Goal: Task Accomplishment & Management: Complete application form

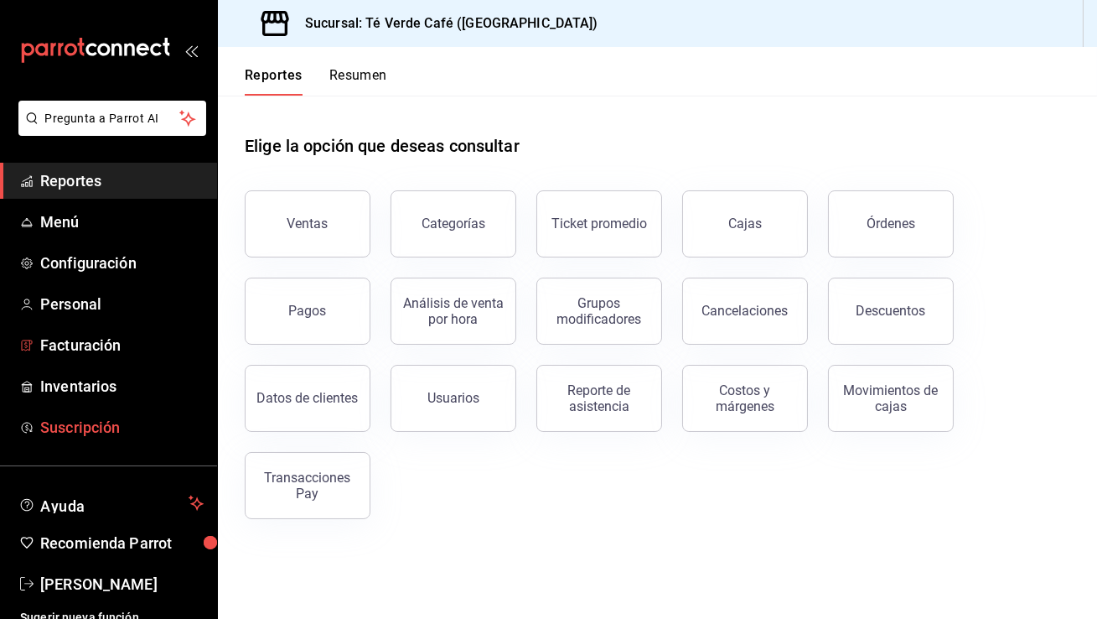
scroll to position [19659, 0]
click at [79, 302] on span "Personal" at bounding box center [121, 304] width 163 height 23
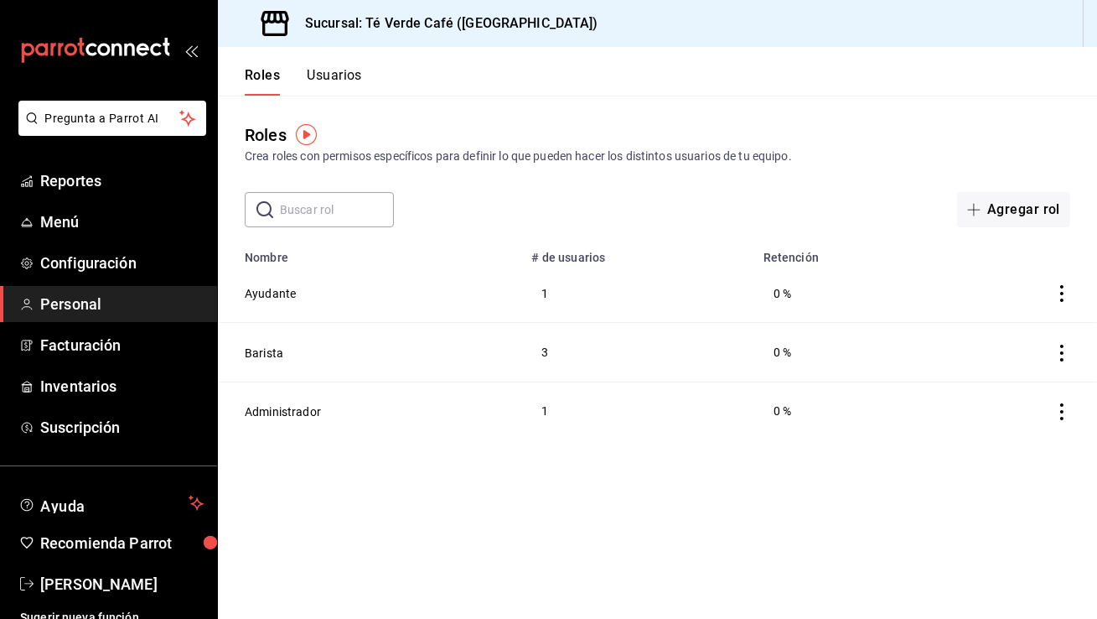
click at [357, 75] on button "Usuarios" at bounding box center [334, 81] width 55 height 28
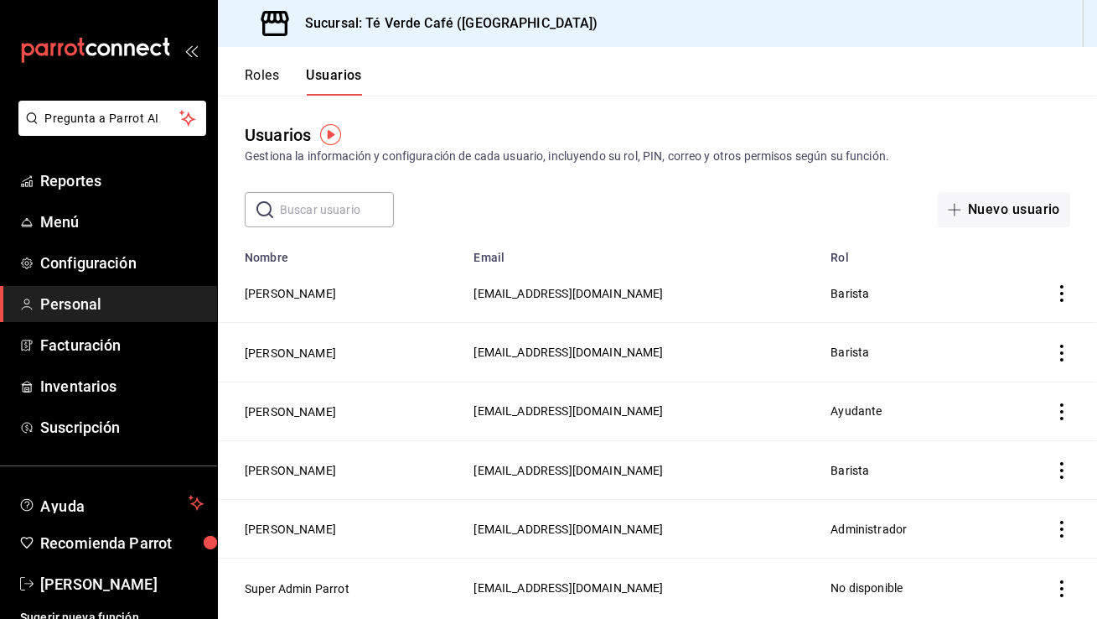
click at [1063, 412] on icon "actions" at bounding box center [1062, 411] width 17 height 17
click at [1009, 437] on span "Eliminar" at bounding box center [1001, 433] width 43 height 13
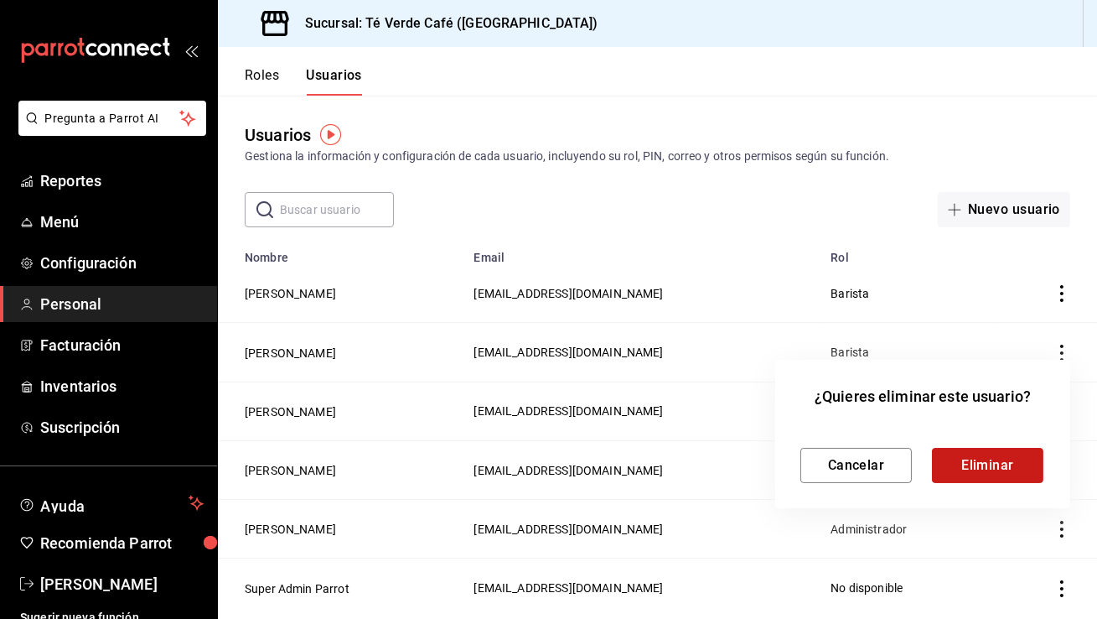
click at [992, 468] on button "Eliminar" at bounding box center [987, 465] width 111 height 35
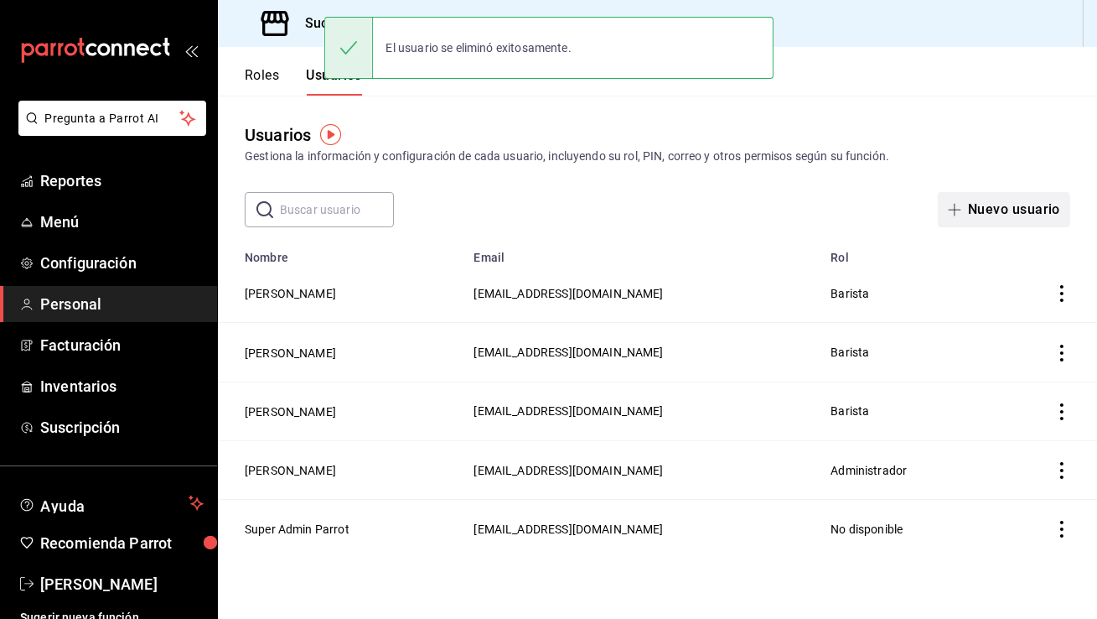
click at [988, 207] on button "Nuevo usuario" at bounding box center [1004, 209] width 132 height 35
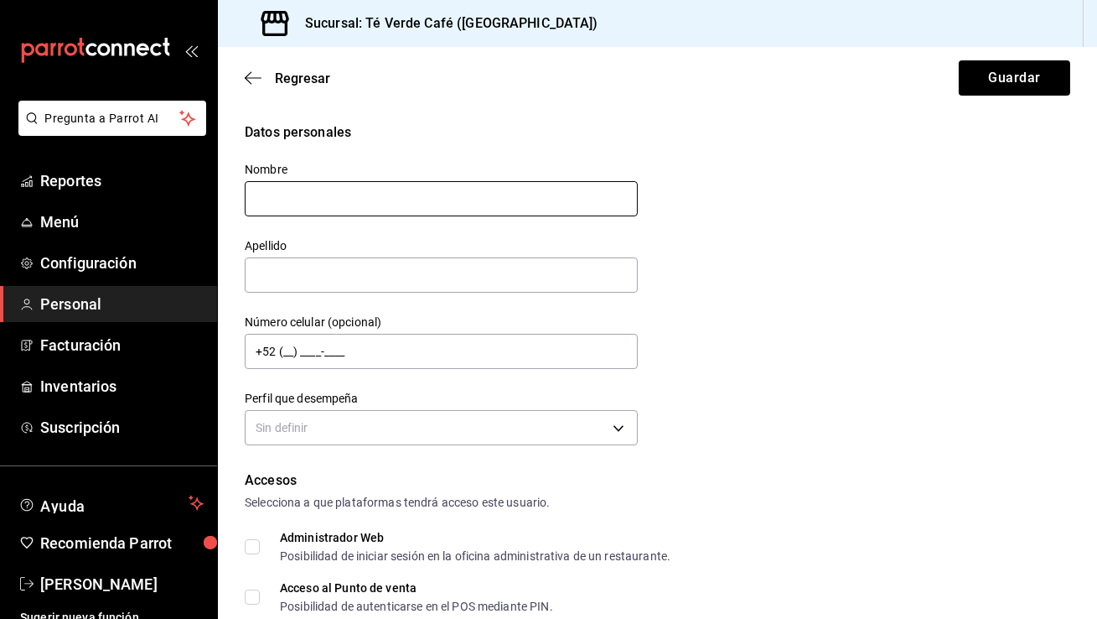
click at [434, 205] on input "text" at bounding box center [441, 198] width 393 height 35
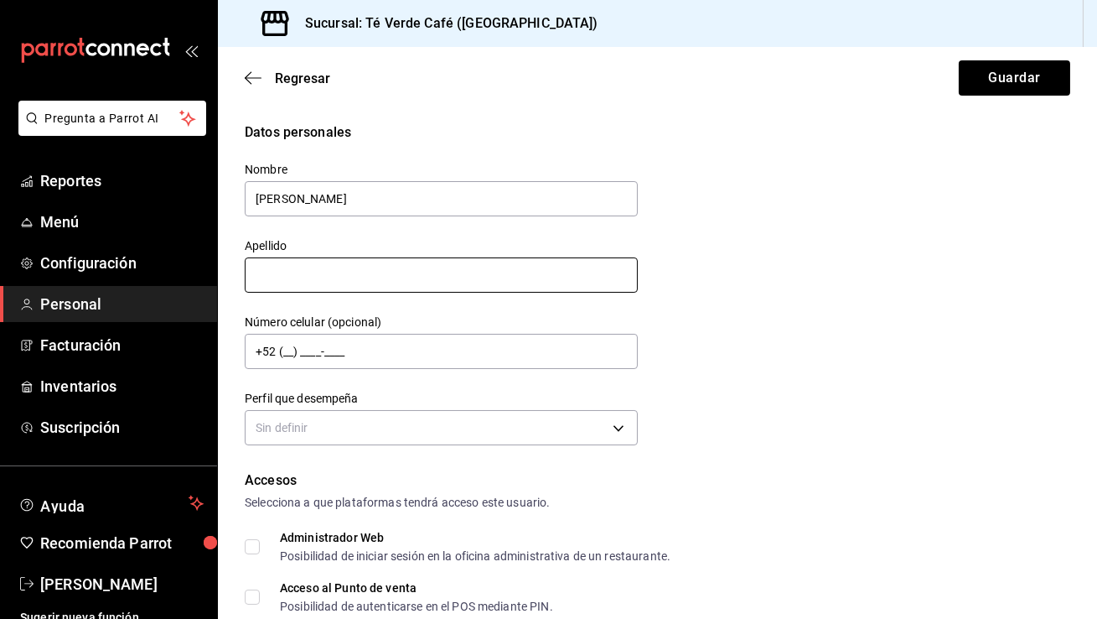
type input "[PERSON_NAME]"
click at [293, 281] on input "text" at bounding box center [441, 274] width 393 height 35
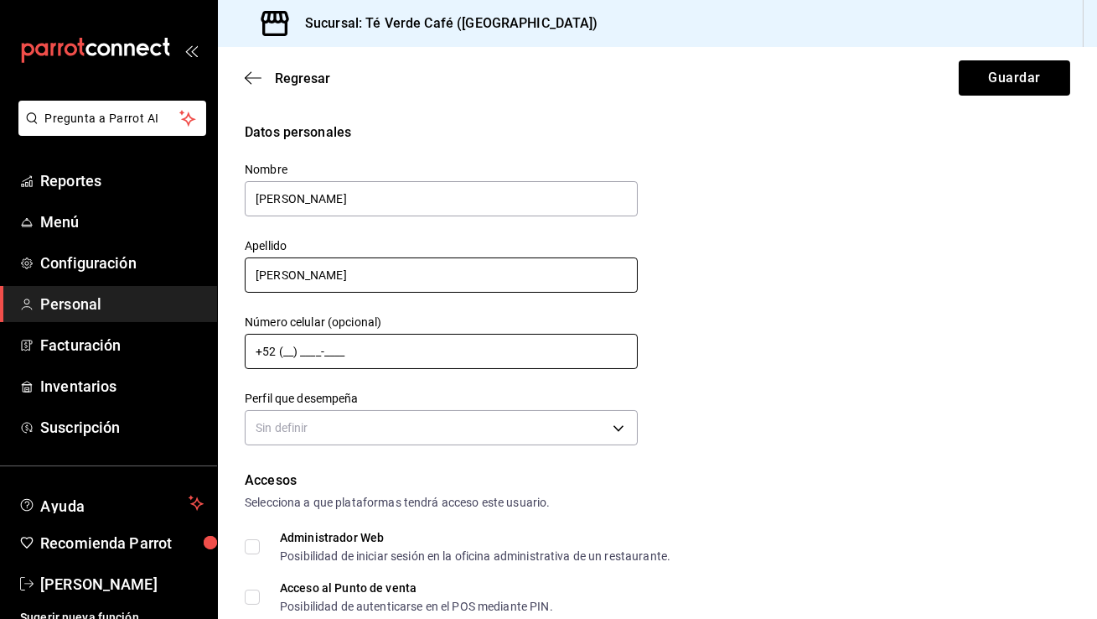
type input "[PERSON_NAME]"
click at [290, 355] on input "+52 (__) ____-____" at bounding box center [441, 351] width 393 height 35
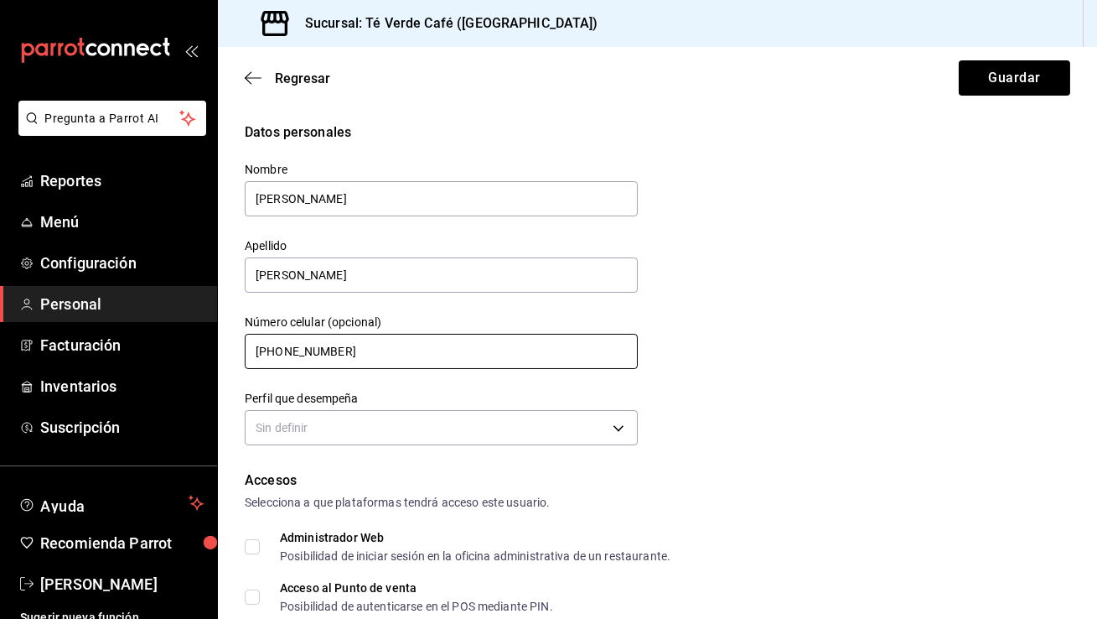
type input "[PHONE_NUMBER]"
click at [715, 355] on div "Datos personales Nombre [PERSON_NAME] Apellido [PERSON_NAME] Número celular (op…" at bounding box center [658, 286] width 826 height 328
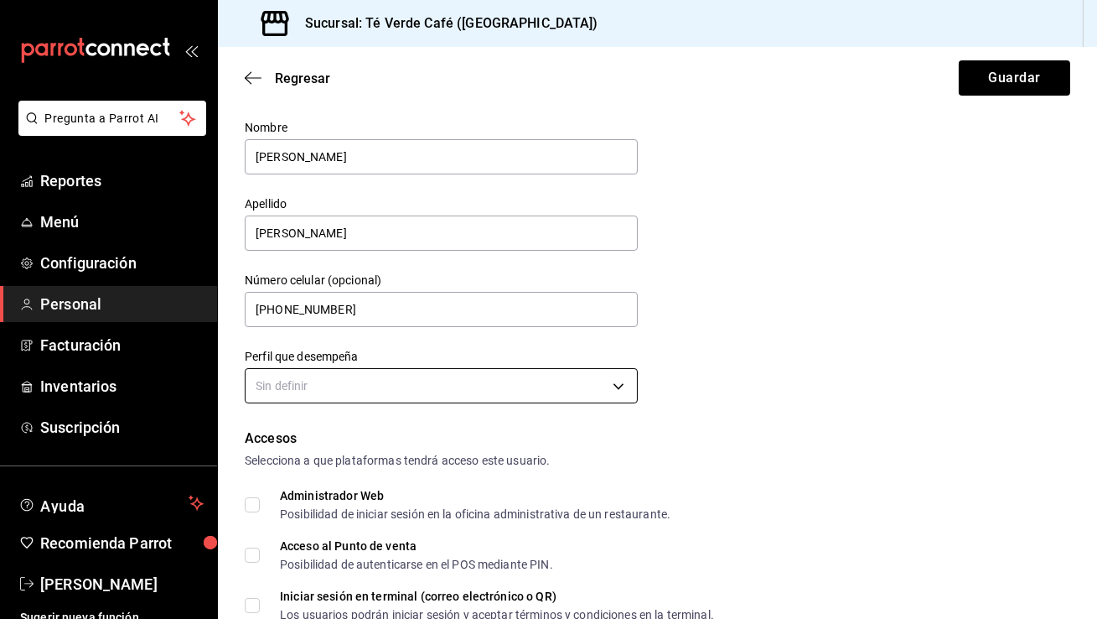
click at [589, 388] on body "Pregunta a Parrot AI Reportes Menú Configuración Personal Facturación Inventari…" at bounding box center [548, 309] width 1097 height 619
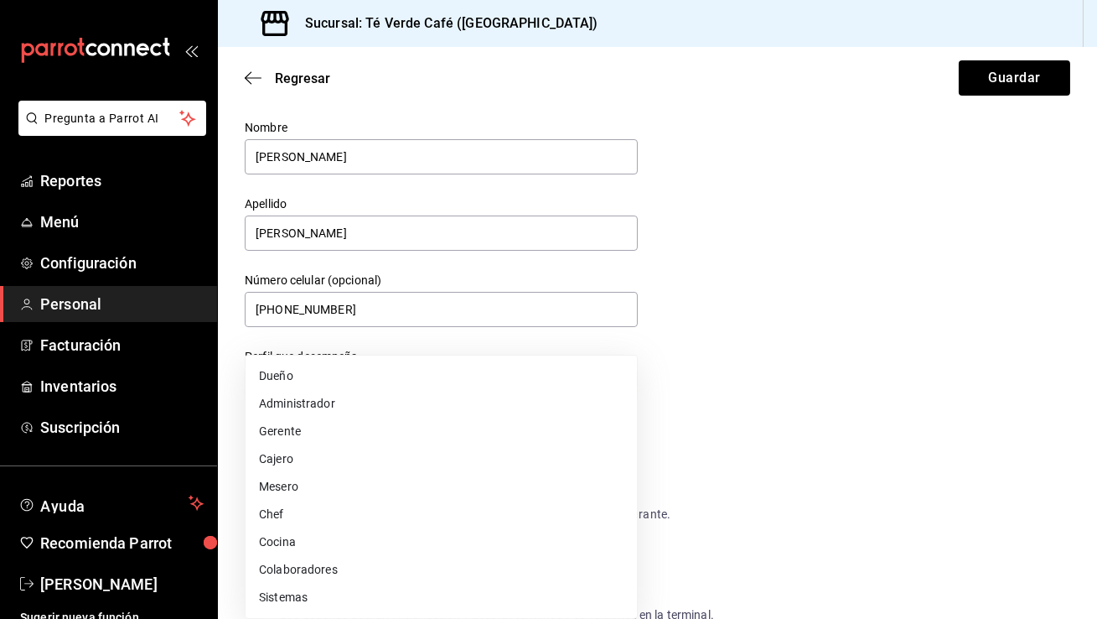
click at [431, 479] on li "Mesero" at bounding box center [441, 487] width 391 height 28
type input "WAITER"
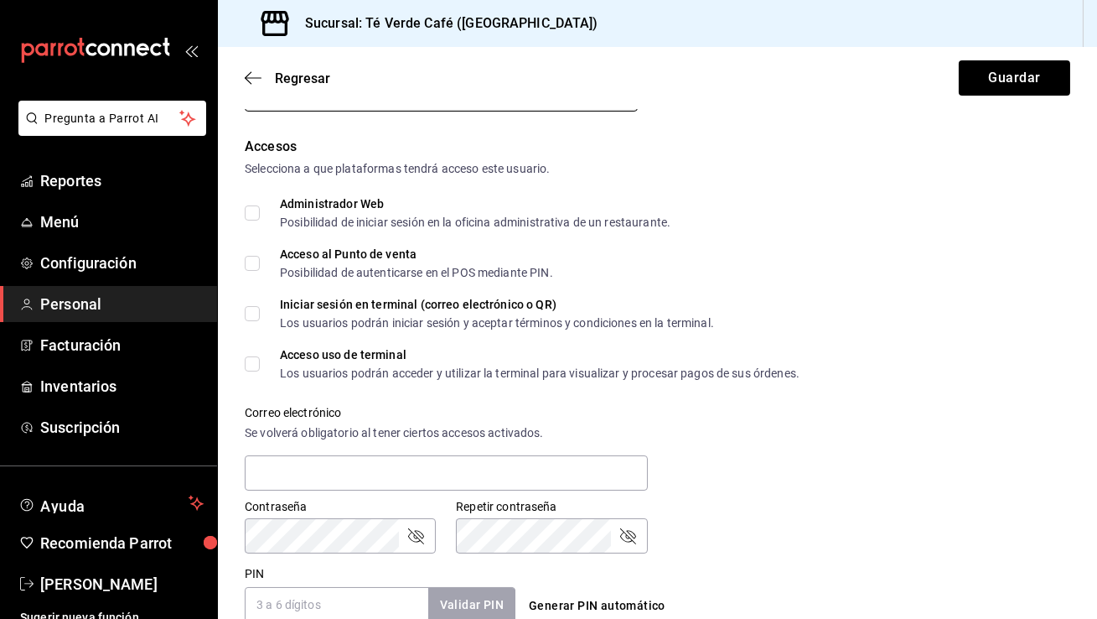
scroll to position [386, 0]
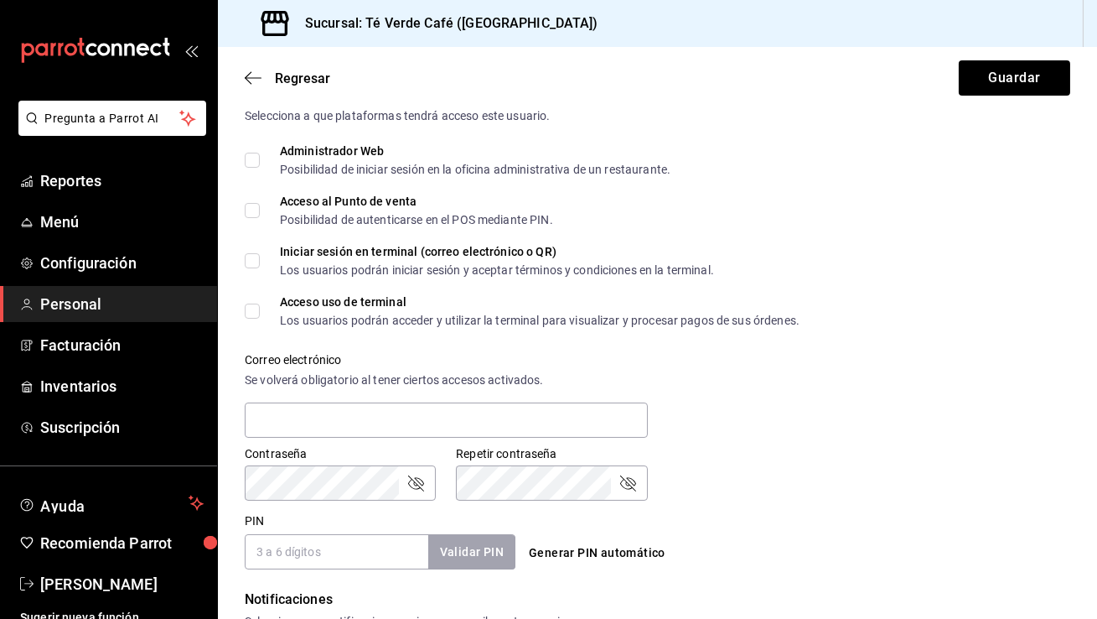
click at [256, 208] on input "Acceso al Punto de venta Posibilidad de autenticarse en el POS mediante PIN." at bounding box center [252, 210] width 15 height 15
checkbox input "true"
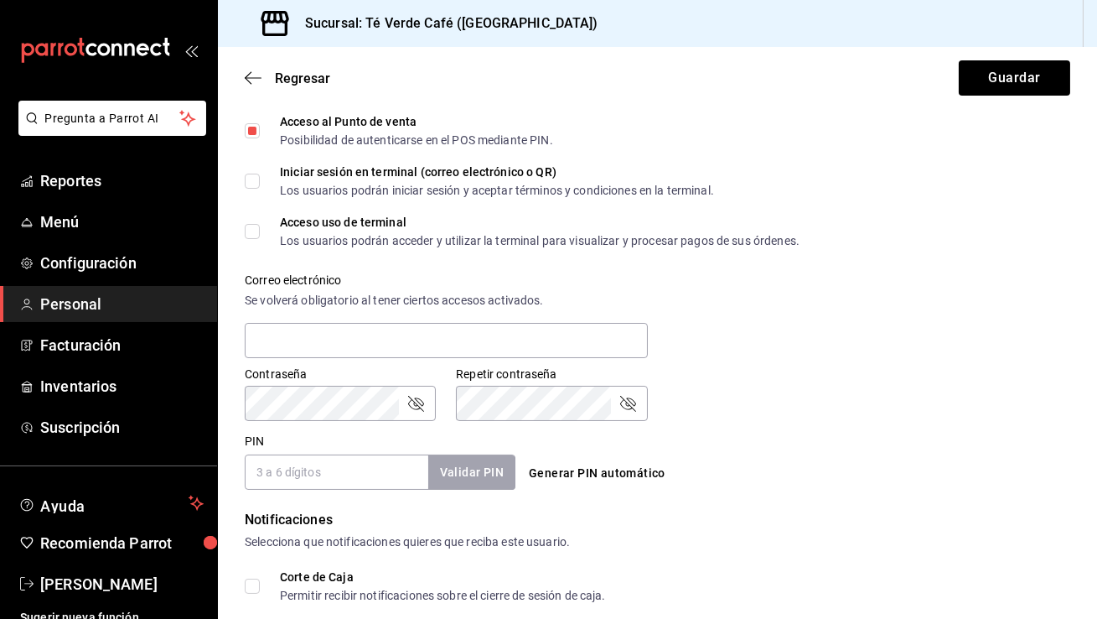
scroll to position [469, 0]
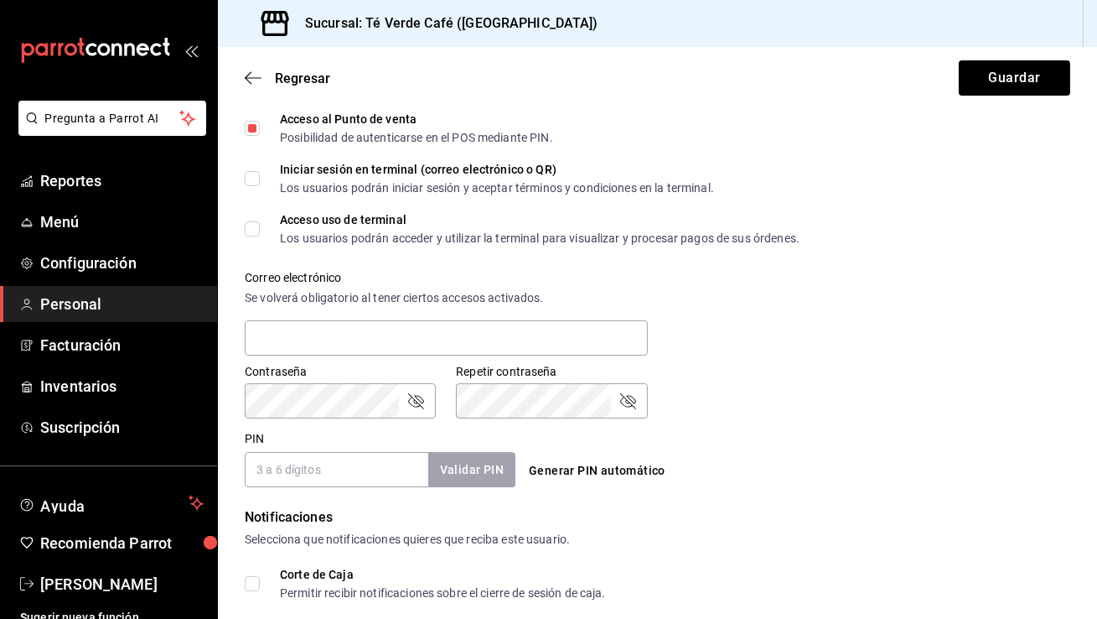
click at [254, 230] on input "Acceso uso de terminal Los usuarios podrán acceder y utilizar la terminal para …" at bounding box center [252, 228] width 15 height 15
checkbox input "true"
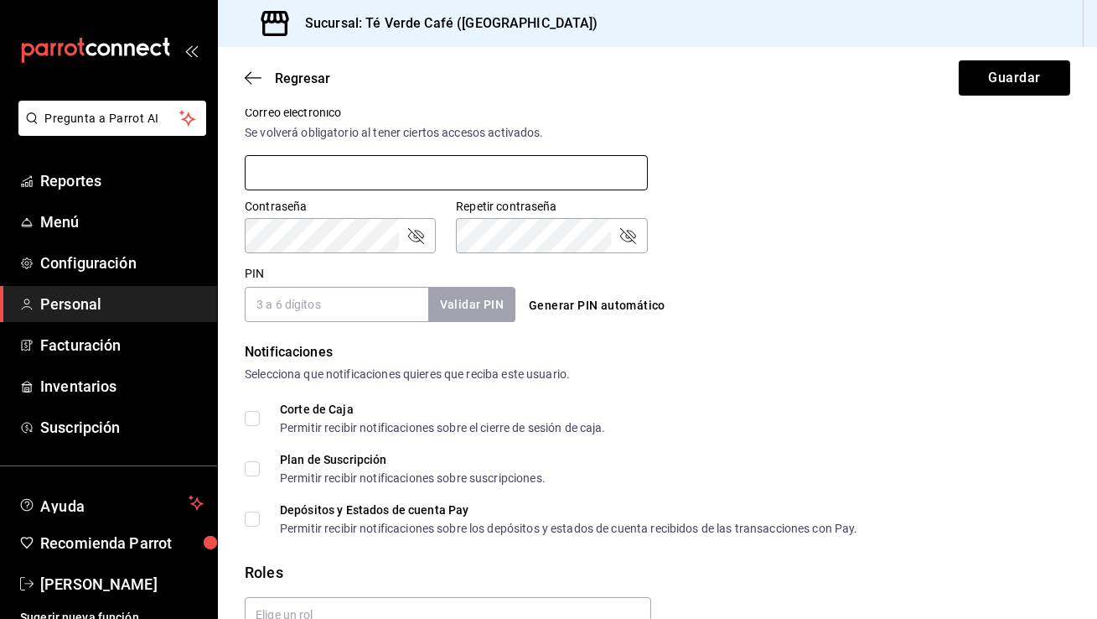
scroll to position [635, 0]
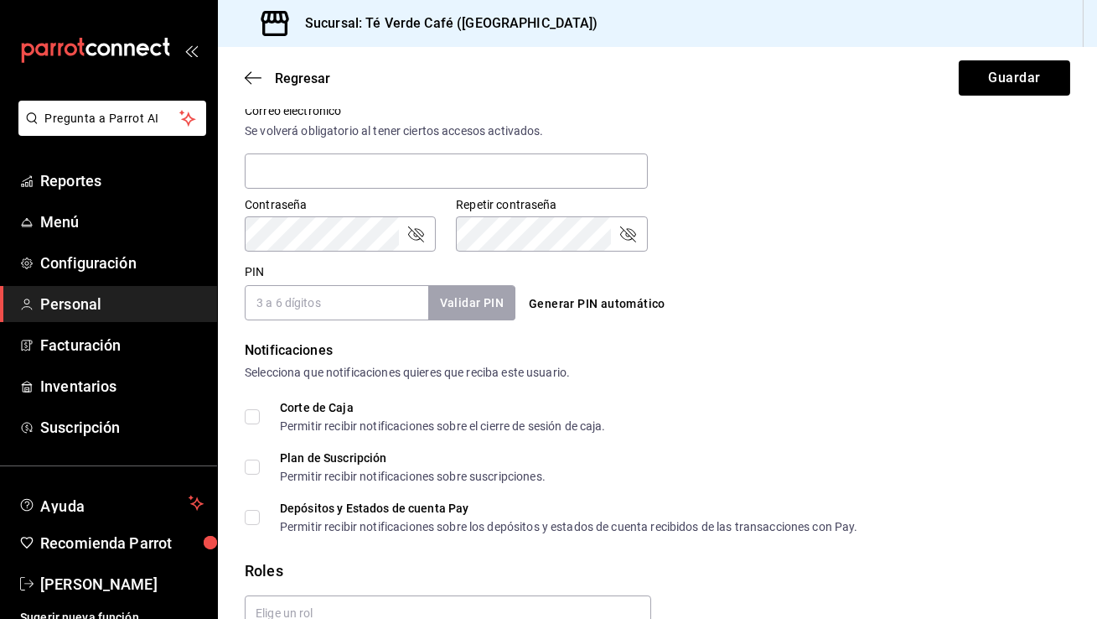
click at [350, 303] on input "PIN" at bounding box center [337, 302] width 184 height 35
type input "2705"
click at [486, 311] on button "Validar PIN" at bounding box center [471, 303] width 89 height 36
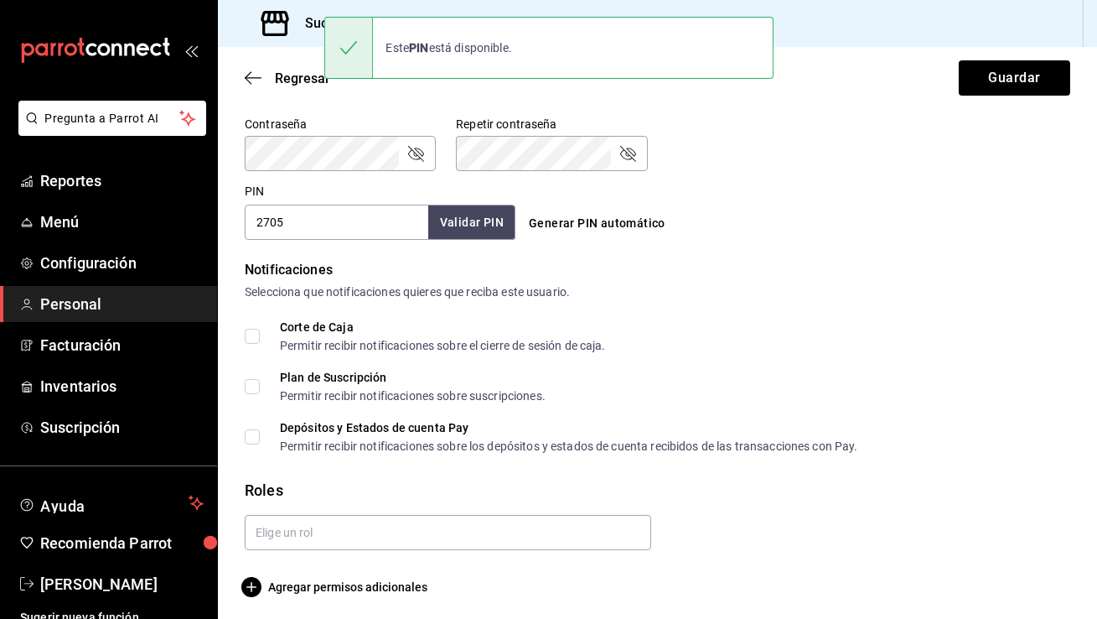
scroll to position [720, 0]
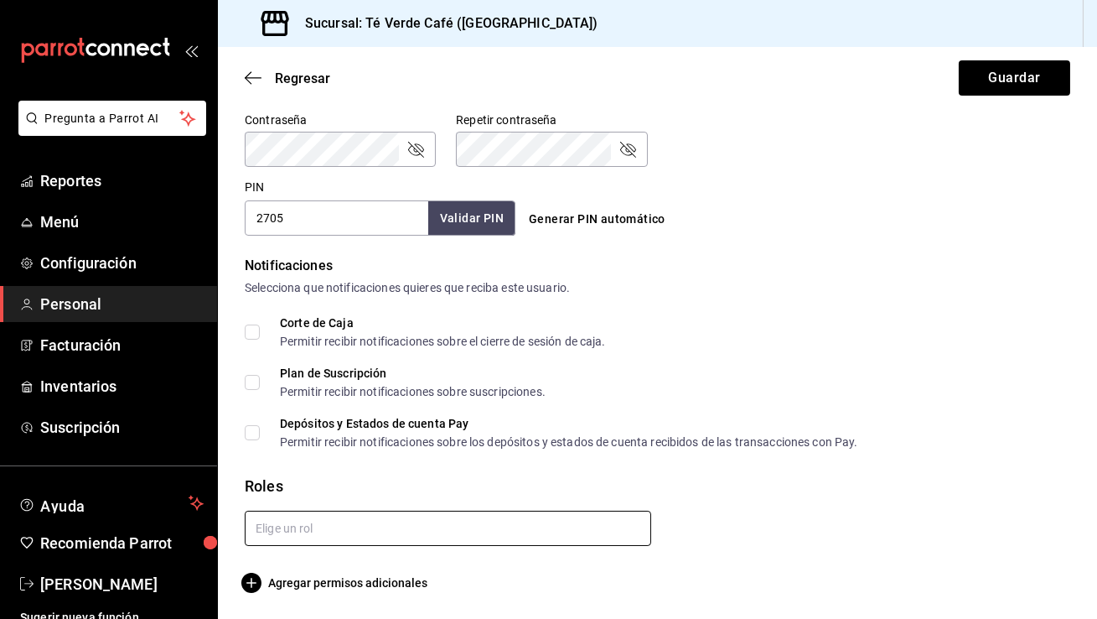
click at [357, 533] on input "text" at bounding box center [448, 527] width 407 height 35
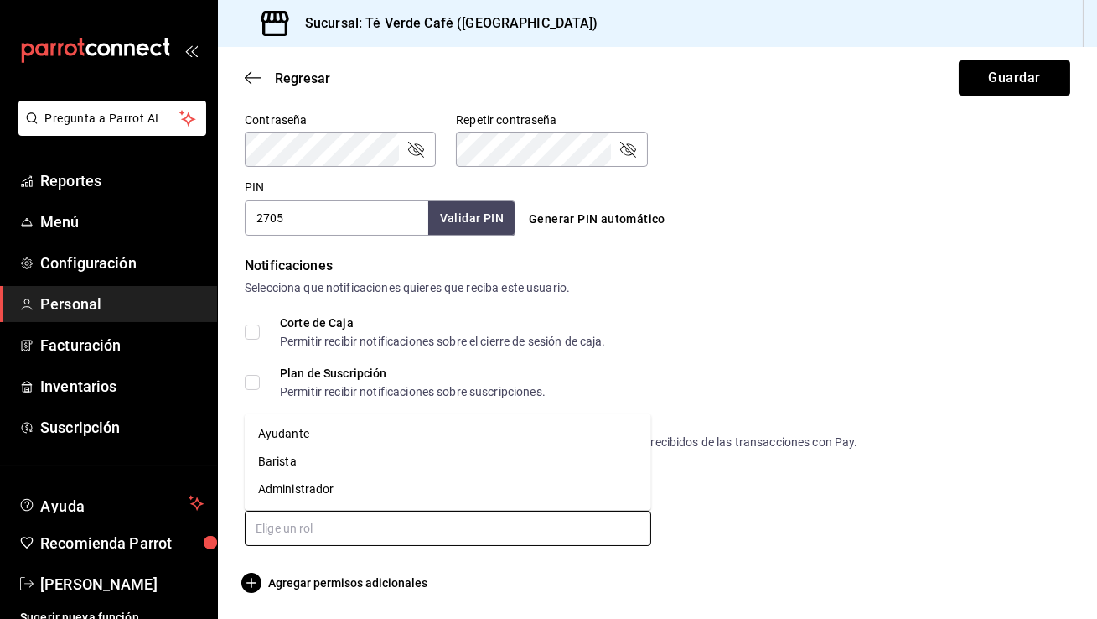
click at [309, 440] on li "Ayudante" at bounding box center [448, 434] width 407 height 28
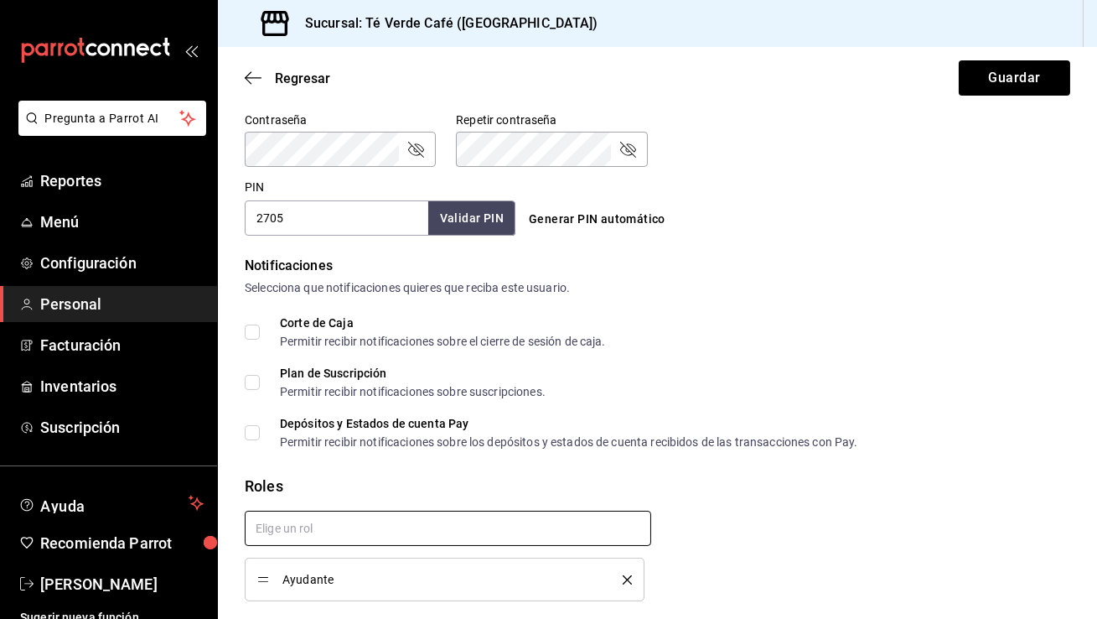
checkbox input "true"
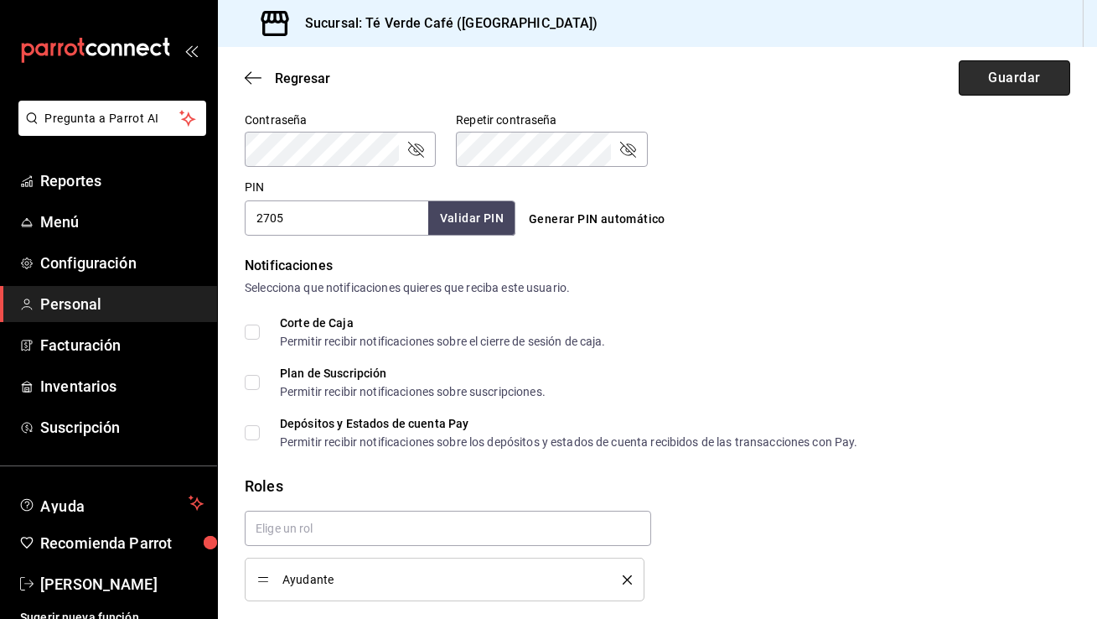
click at [999, 85] on button "Guardar" at bounding box center [1014, 77] width 111 height 35
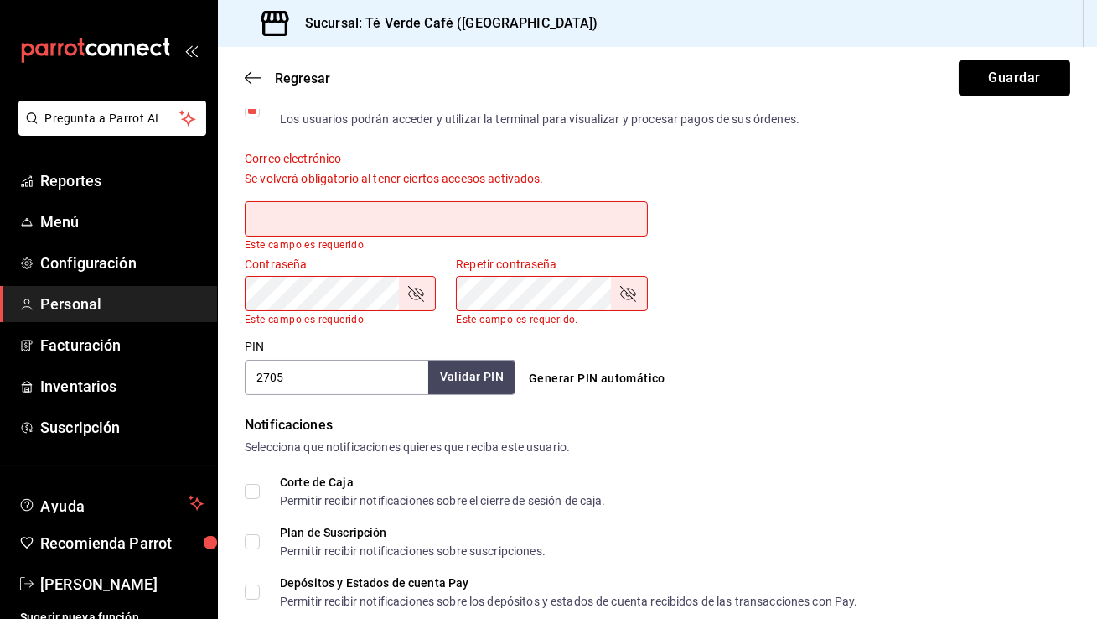
scroll to position [587, 0]
click at [261, 224] on input "text" at bounding box center [446, 219] width 403 height 35
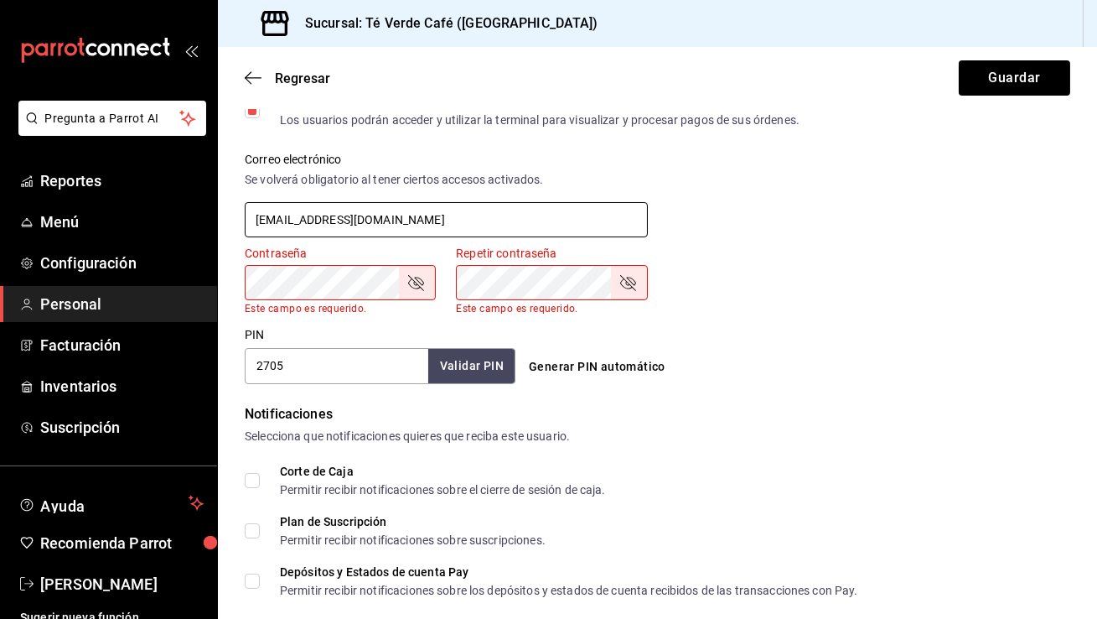
type input "[EMAIL_ADDRESS][DOMAIN_NAME]"
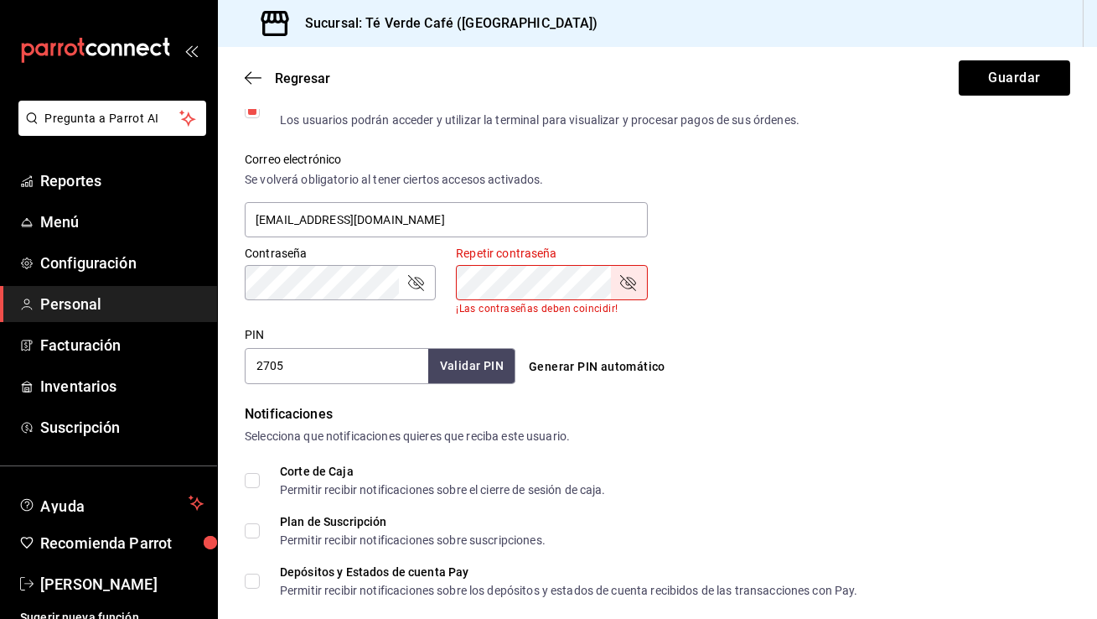
click at [1060, 261] on div "Contraseña Contraseña Repetir contraseña Repetir contraseña ¡Las contraseñas de…" at bounding box center [648, 270] width 846 height 88
click at [624, 281] on icon "passwordField" at bounding box center [628, 282] width 20 height 20
click at [425, 287] on icon "passwordField" at bounding box center [416, 282] width 20 height 20
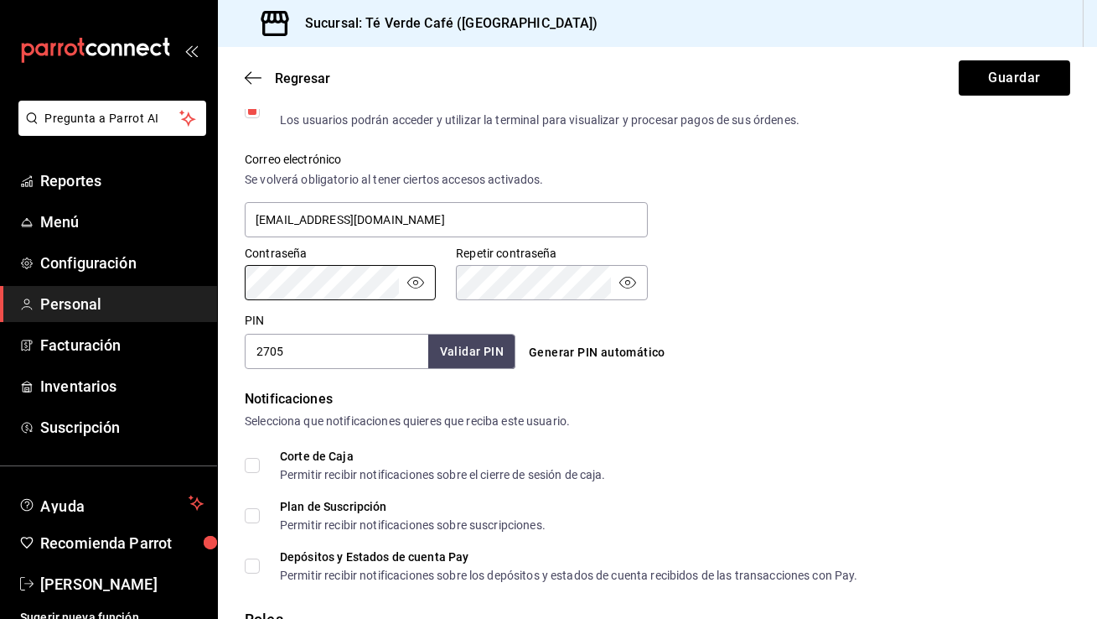
click at [882, 308] on div "PIN 2705 Validar PIN ​ Generar PIN automático" at bounding box center [654, 338] width 832 height 62
click at [979, 86] on button "Guardar" at bounding box center [1014, 77] width 111 height 35
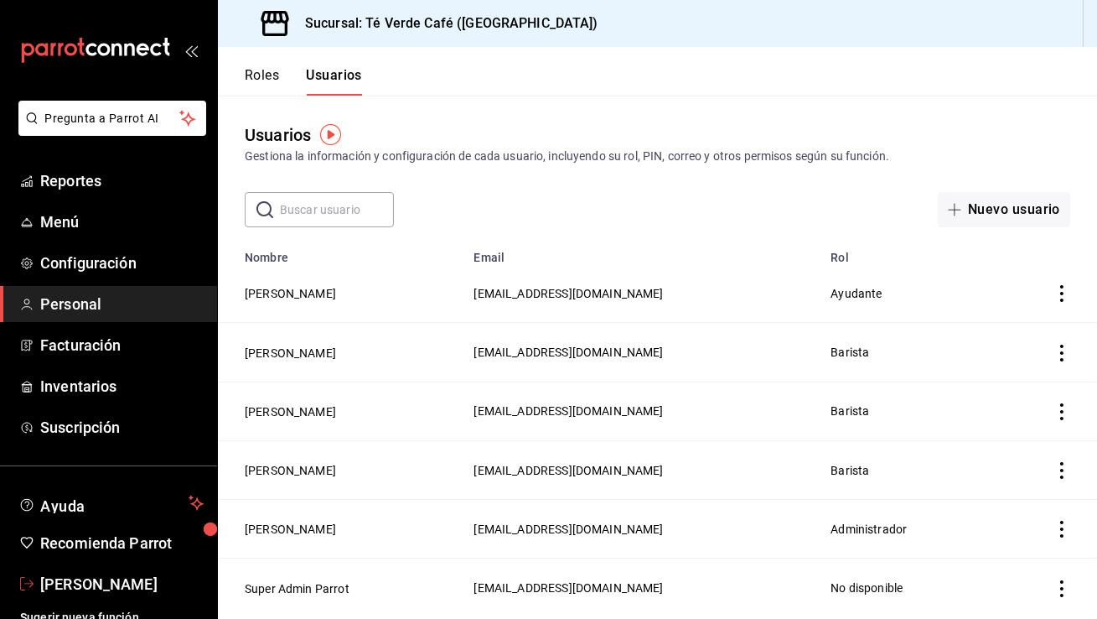
scroll to position [13, 0]
